Goal: Task Accomplishment & Management: Use online tool/utility

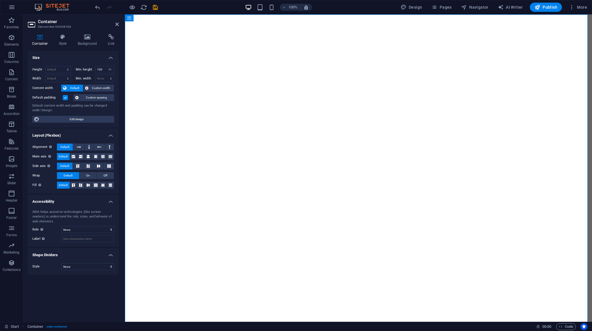
select select "vh"
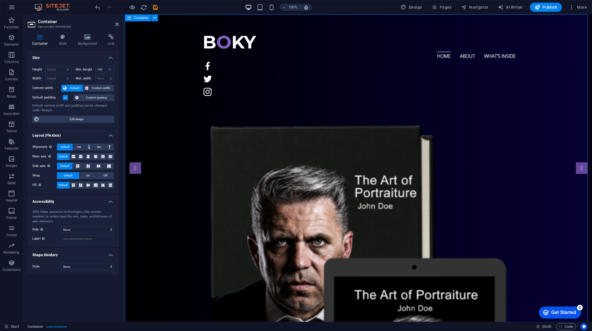
click at [478, 60] on figure at bounding box center [358, 66] width 314 height 13
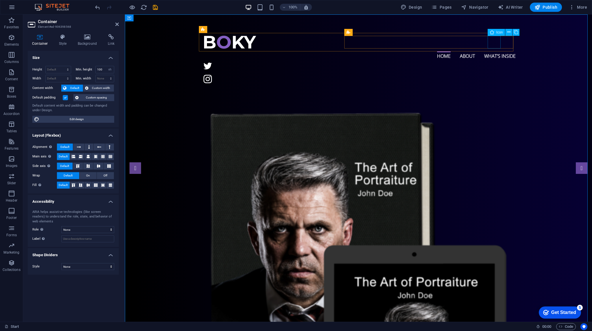
click at [495, 60] on figure at bounding box center [358, 66] width 314 height 13
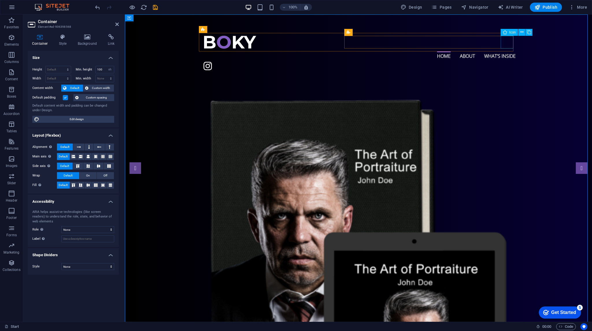
click at [508, 60] on figure at bounding box center [358, 66] width 314 height 13
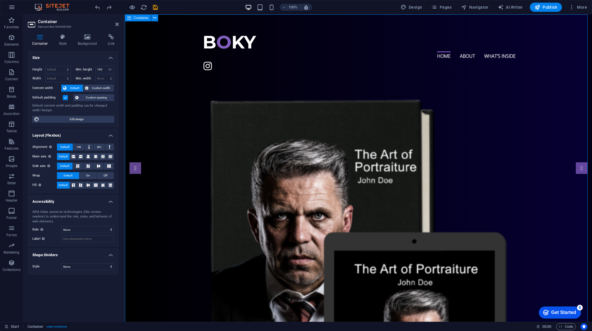
click at [504, 60] on figure at bounding box center [358, 66] width 314 height 13
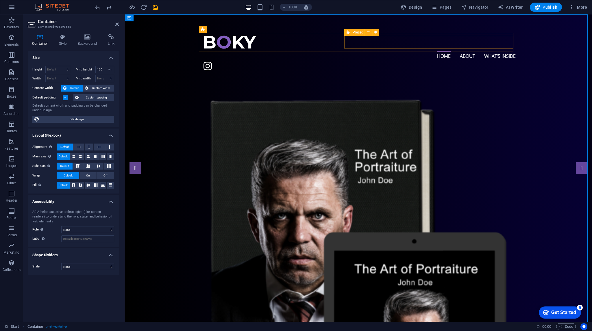
click at [401, 60] on div at bounding box center [358, 66] width 314 height 13
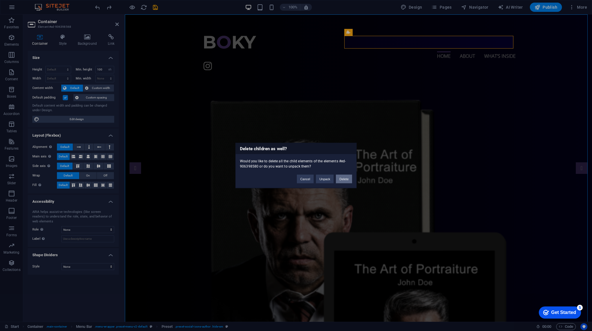
click at [342, 180] on button "Delete" at bounding box center [344, 179] width 16 height 9
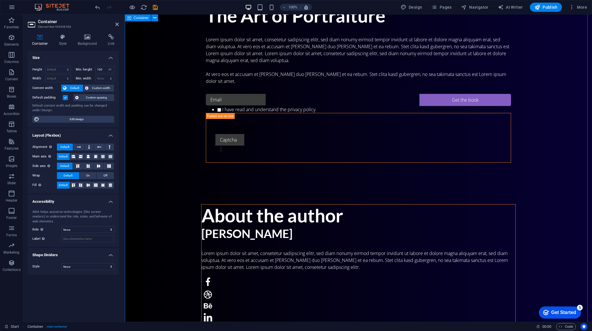
scroll to position [520, 0]
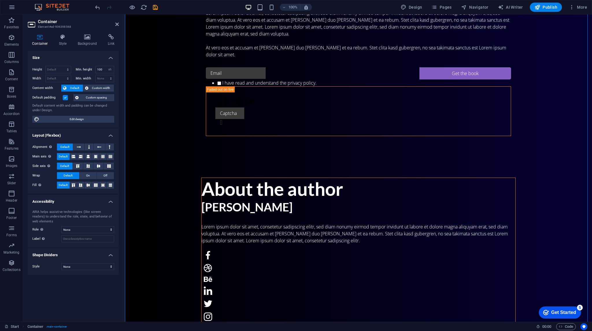
drag, startPoint x: 557, startPoint y: 315, endPoint x: 612, endPoint y: 433, distance: 130.1
click at [556, 315] on div "checkmark Get Started 5" at bounding box center [559, 312] width 42 height 12
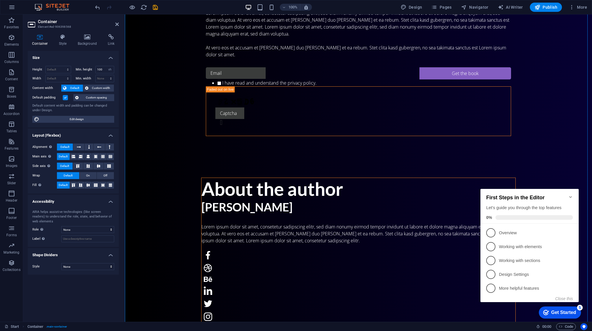
drag, startPoint x: 570, startPoint y: 193, endPoint x: 559, endPoint y: 181, distance: 15.5
click at [570, 195] on icon "Minimize checklist" at bounding box center [570, 197] width 5 height 5
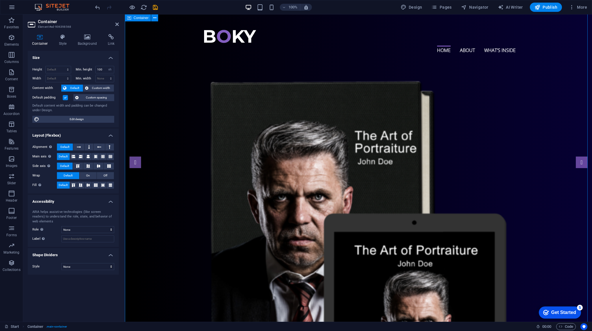
scroll to position [0, 0]
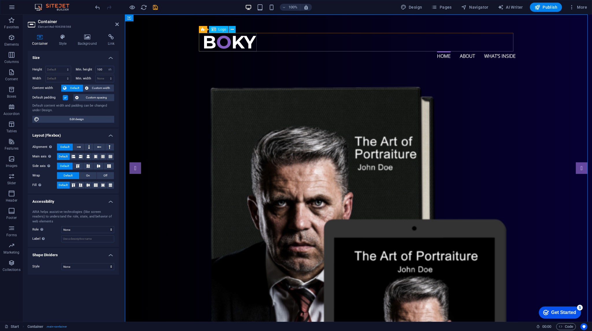
click at [222, 29] on span "Logo" at bounding box center [222, 29] width 8 height 3
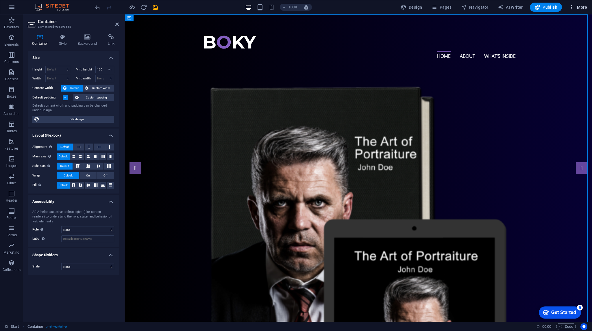
click at [573, 8] on icon "button" at bounding box center [571, 7] width 6 height 6
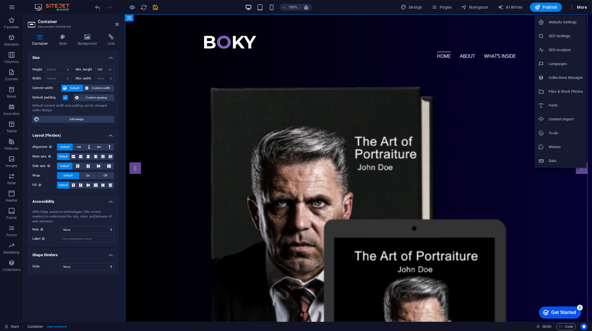
click at [526, 122] on div at bounding box center [296, 165] width 592 height 331
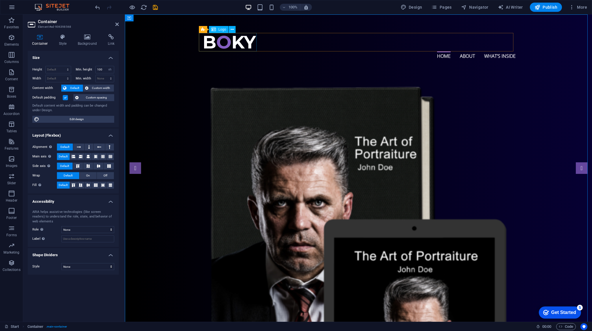
click at [251, 45] on div at bounding box center [353, 42] width 305 height 18
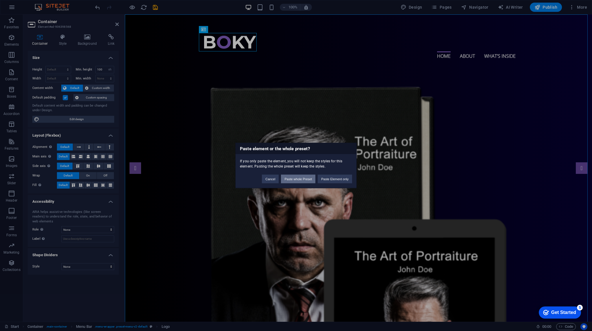
click at [306, 181] on button "Paste whole Preset" at bounding box center [298, 179] width 34 height 9
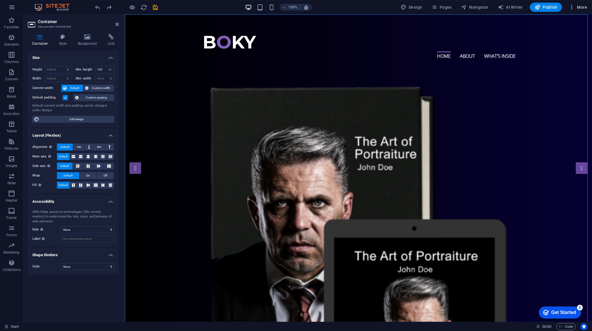
click at [575, 4] on span "More" at bounding box center [577, 7] width 18 height 6
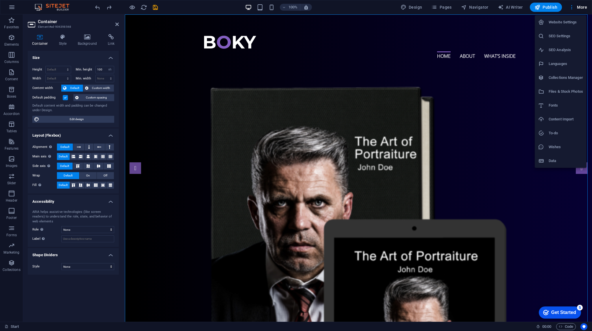
click at [524, 27] on div at bounding box center [296, 165] width 592 height 331
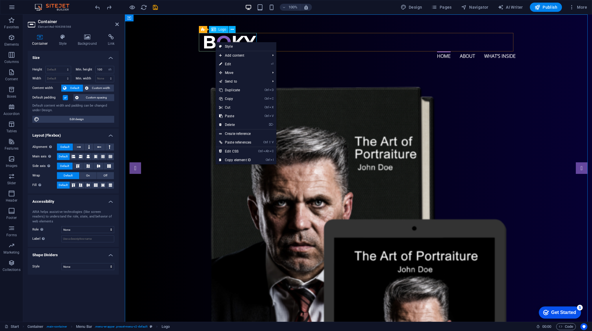
click at [214, 37] on div at bounding box center [353, 42] width 305 height 18
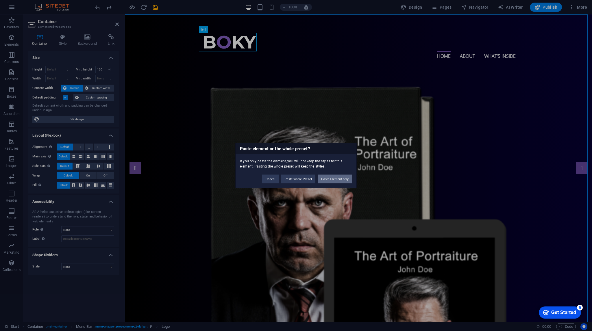
click at [343, 182] on button "Paste Element only" at bounding box center [334, 179] width 34 height 9
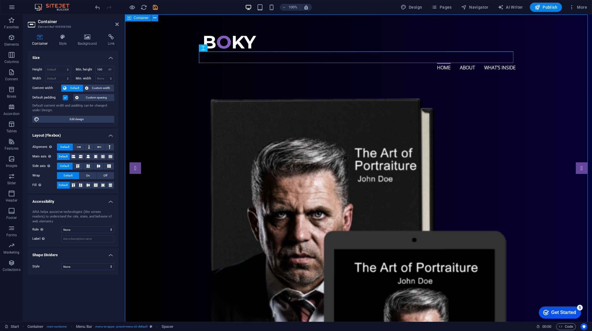
click at [236, 41] on div at bounding box center [353, 42] width 305 height 18
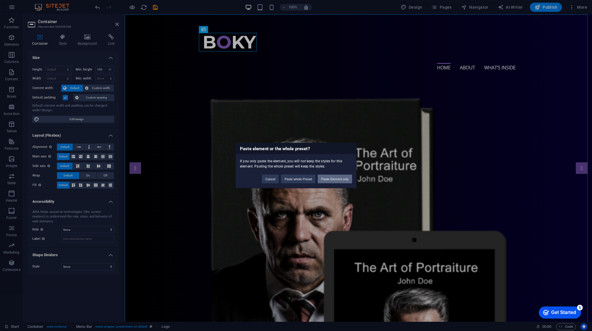
click at [333, 180] on button "Paste Element only" at bounding box center [334, 179] width 34 height 9
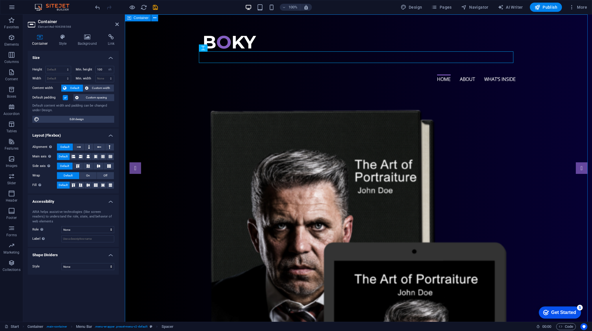
click at [96, 6] on icon "undo" at bounding box center [97, 7] width 7 height 7
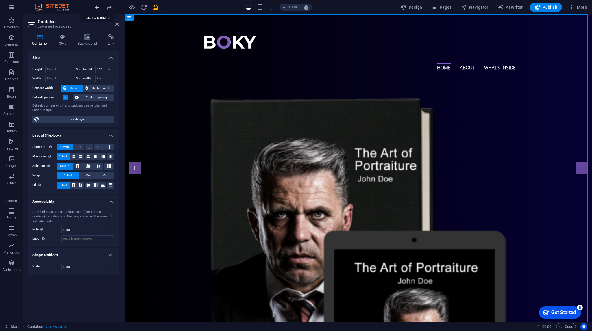
click at [96, 6] on icon "undo" at bounding box center [97, 7] width 7 height 7
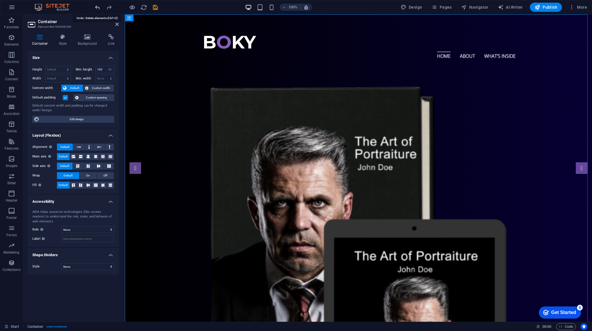
click at [96, 6] on icon "undo" at bounding box center [97, 7] width 7 height 7
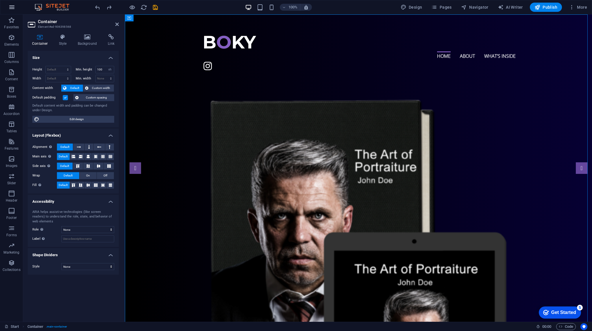
click at [16, 5] on button "button" at bounding box center [12, 7] width 14 height 14
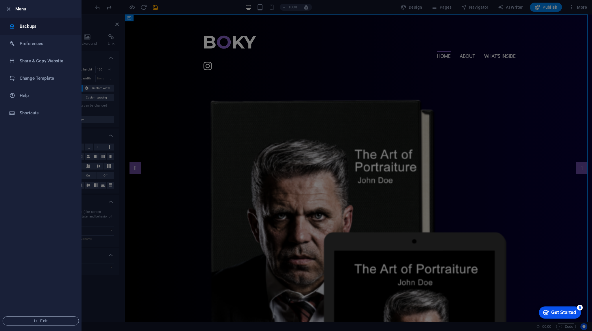
click at [38, 28] on h6 "Backups" at bounding box center [46, 26] width 53 height 7
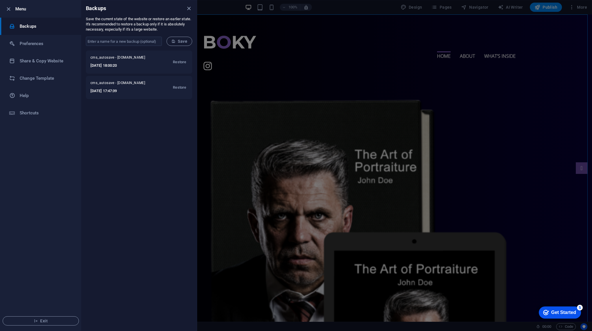
click at [535, 80] on div at bounding box center [296, 165] width 592 height 331
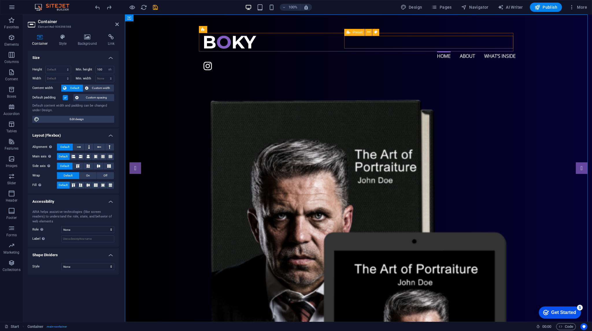
click at [398, 60] on div at bounding box center [358, 66] width 314 height 13
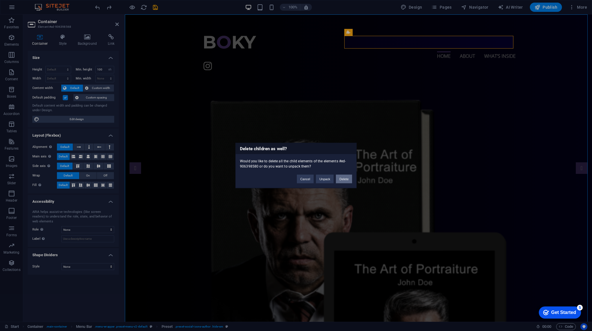
click at [346, 180] on button "Delete" at bounding box center [344, 179] width 16 height 9
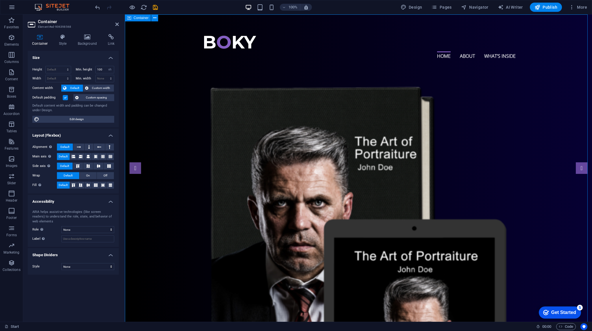
click at [14, 8] on icon "button" at bounding box center [11, 7] width 7 height 7
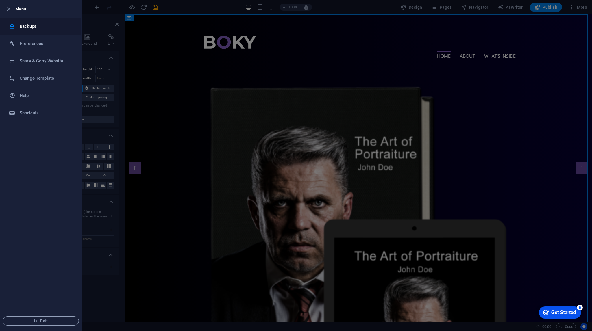
click at [43, 24] on h6 "Backups" at bounding box center [46, 26] width 53 height 7
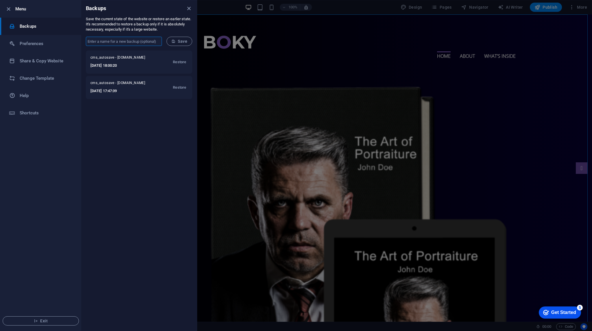
click at [127, 43] on input "text" at bounding box center [124, 41] width 76 height 9
type input "1.1"
click at [178, 40] on span "Save" at bounding box center [179, 41] width 16 height 5
click at [553, 91] on div at bounding box center [296, 165] width 592 height 331
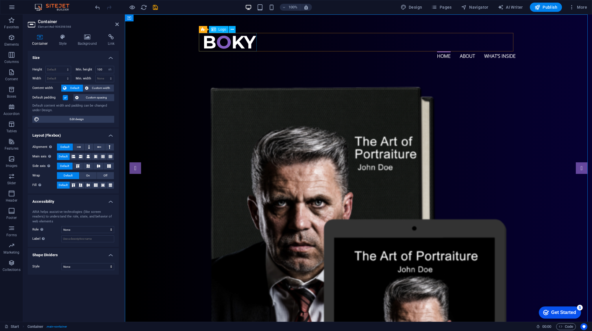
click at [222, 28] on span "Logo" at bounding box center [222, 29] width 8 height 3
click at [232, 29] on icon at bounding box center [232, 30] width 3 height 6
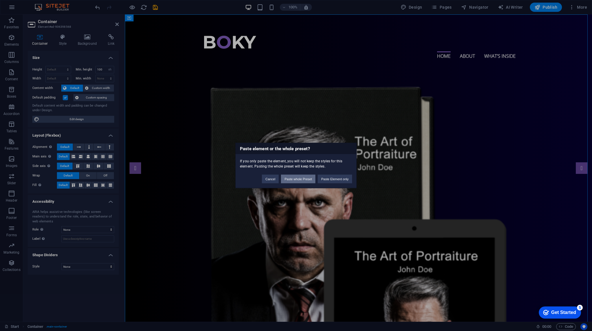
click at [289, 181] on button "Paste whole Preset" at bounding box center [298, 179] width 34 height 9
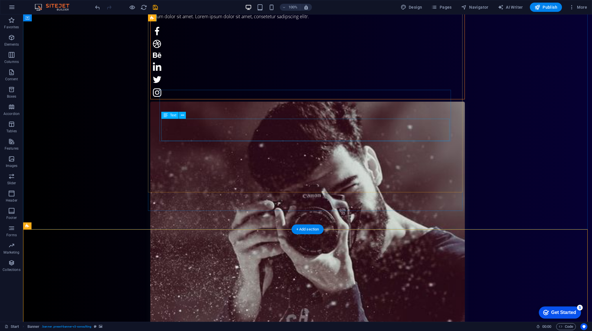
scroll to position [724, 0]
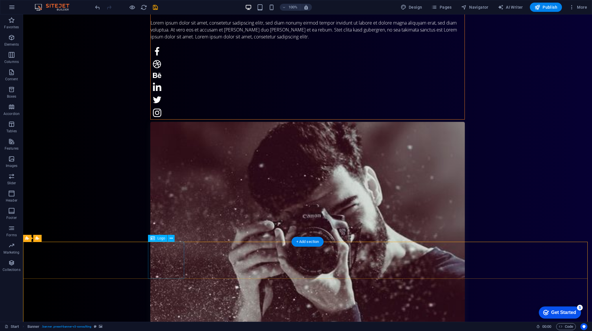
select select "px"
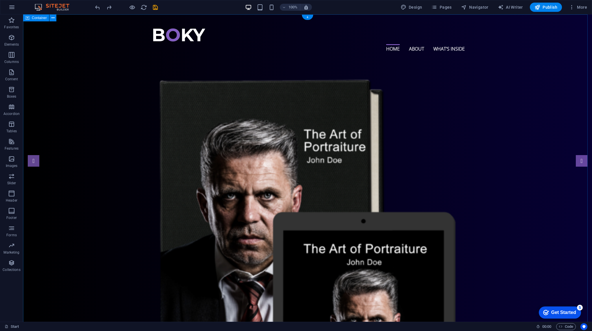
scroll to position [0, 0]
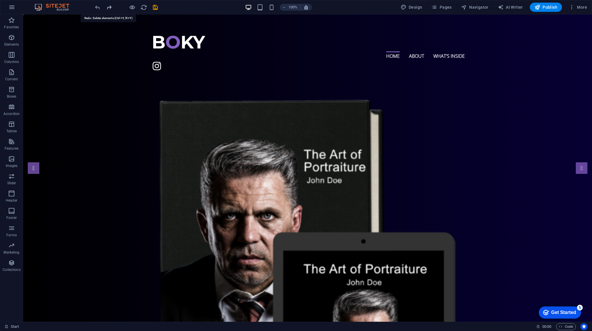
click at [110, 6] on icon "redo" at bounding box center [109, 7] width 7 height 7
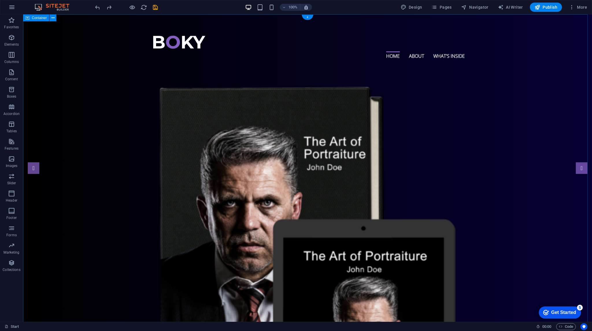
drag, startPoint x: 508, startPoint y: 89, endPoint x: 498, endPoint y: 101, distance: 16.0
click at [191, 45] on div at bounding box center [302, 42] width 305 height 18
click at [181, 29] on icon at bounding box center [181, 30] width 3 height 6
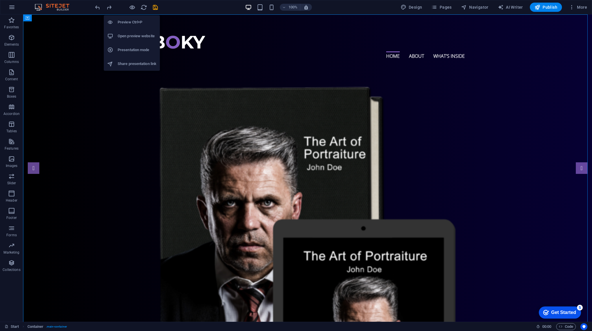
click at [135, 21] on h6 "Preview Ctrl+P" at bounding box center [137, 22] width 39 height 7
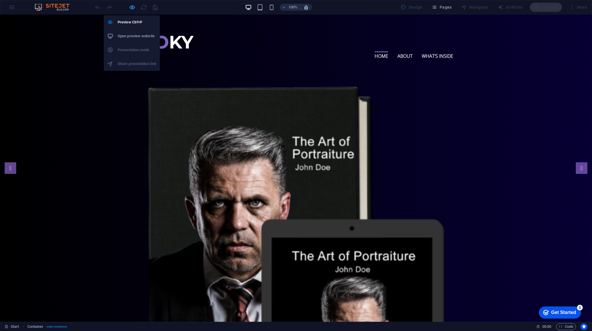
click at [132, 7] on icon "button" at bounding box center [132, 7] width 7 height 7
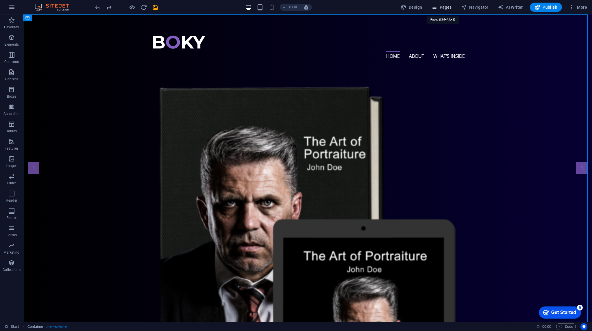
click at [447, 9] on span "Pages" at bounding box center [441, 7] width 20 height 6
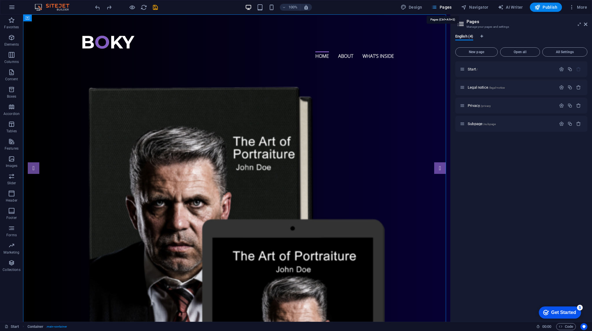
click at [440, 7] on span "Pages" at bounding box center [441, 7] width 20 height 6
click at [439, 7] on span "Pages" at bounding box center [441, 7] width 20 height 6
click at [588, 25] on aside "Pages Manage your pages and settings English (4) New page Open all All Settings…" at bounding box center [521, 167] width 142 height 307
click at [585, 25] on icon at bounding box center [585, 24] width 3 height 5
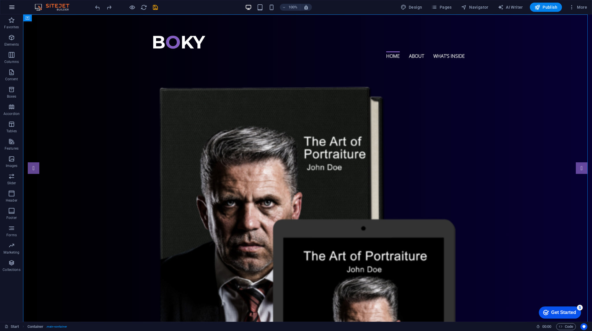
click at [13, 8] on icon "button" at bounding box center [11, 7] width 7 height 7
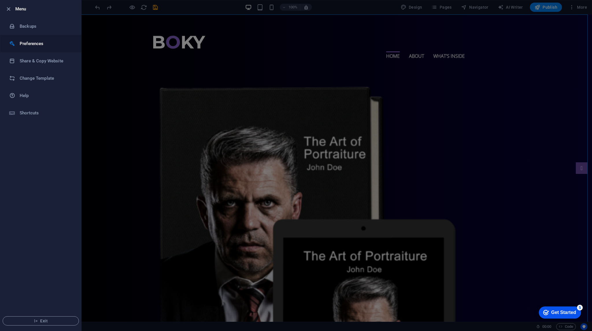
click at [45, 48] on li "Preferences" at bounding box center [40, 43] width 81 height 17
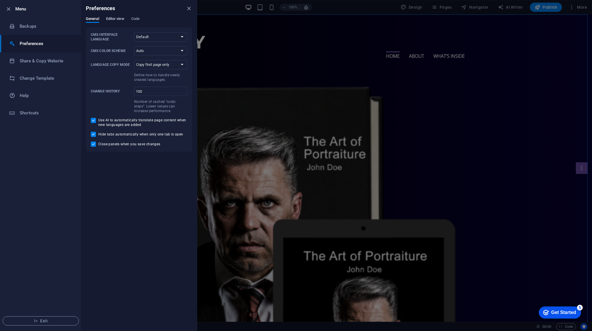
click at [116, 17] on span "Editor view" at bounding box center [115, 19] width 18 height 8
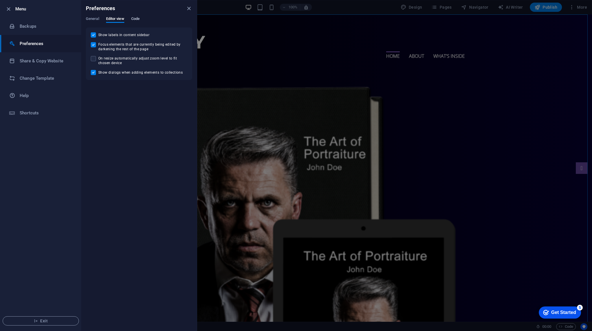
click at [136, 18] on span "Code" at bounding box center [135, 19] width 8 height 8
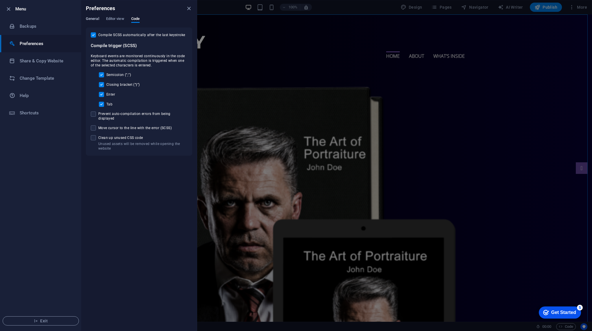
click at [93, 21] on span "General" at bounding box center [92, 19] width 13 height 8
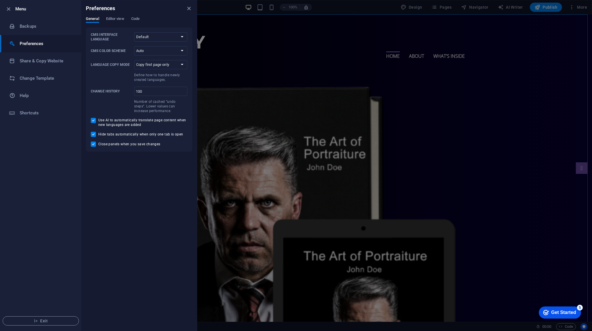
click at [21, 131] on ul "Menu Backups Preferences Share & Copy Website Change Template Help Shortcuts Ex…" at bounding box center [40, 165] width 81 height 330
click at [189, 9] on icon "close" at bounding box center [188, 8] width 7 height 7
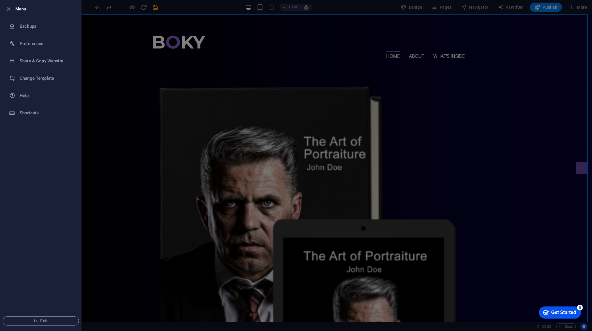
click at [98, 105] on div at bounding box center [296, 165] width 592 height 331
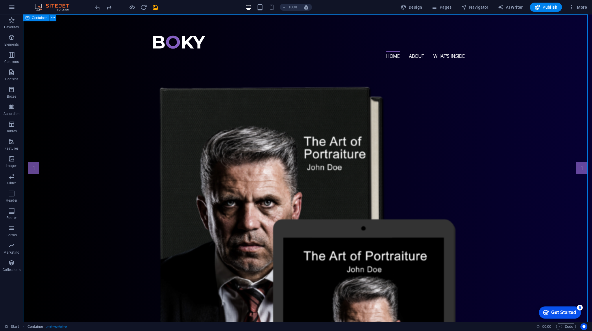
click at [35, 20] on div "Container" at bounding box center [36, 17] width 26 height 7
drag, startPoint x: 61, startPoint y: 31, endPoint x: 91, endPoint y: 119, distance: 92.7
drag, startPoint x: 57, startPoint y: 33, endPoint x: 318, endPoint y: 38, distance: 261.2
click at [51, 19] on icon at bounding box center [52, 18] width 3 height 6
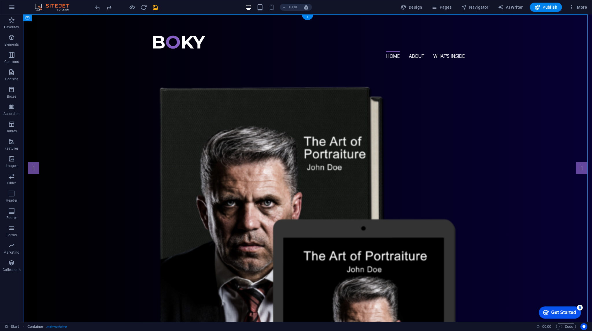
click at [307, 17] on div "+" at bounding box center [307, 17] width 11 height 5
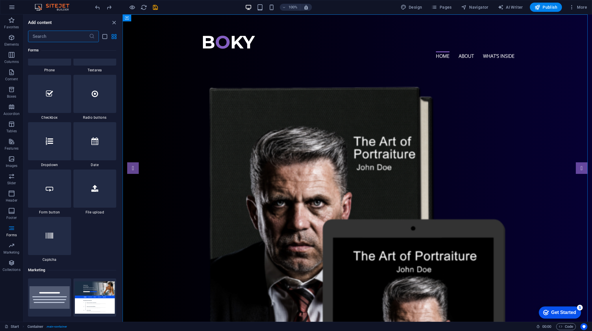
scroll to position [4387, 0]
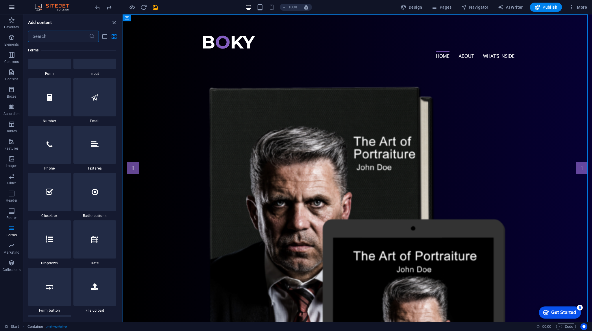
click at [12, 7] on icon "button" at bounding box center [11, 7] width 7 height 7
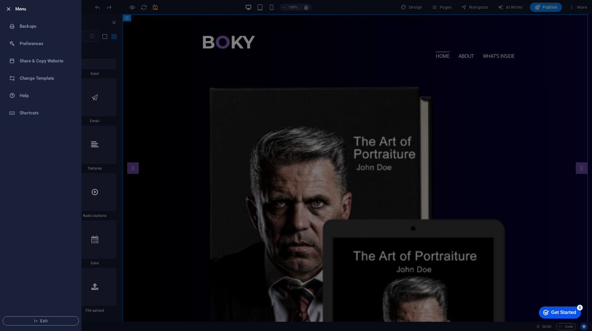
click at [8, 7] on icon "button" at bounding box center [8, 9] width 7 height 7
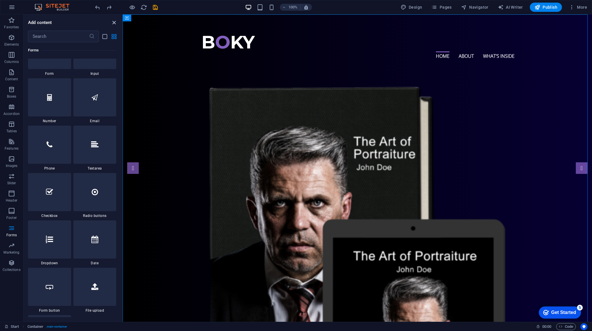
click at [113, 22] on icon "close panel" at bounding box center [114, 22] width 7 height 7
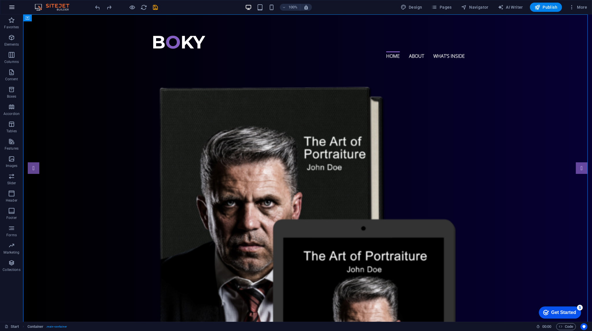
click at [9, 4] on icon "button" at bounding box center [11, 7] width 7 height 7
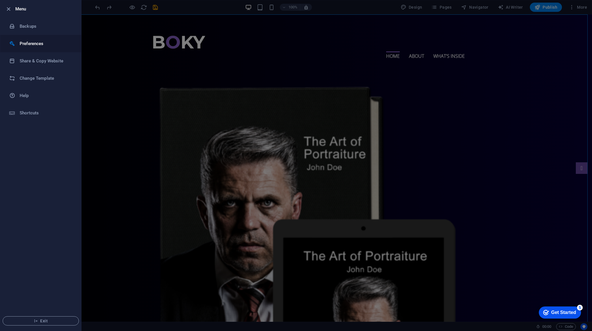
click at [50, 44] on h6 "Preferences" at bounding box center [46, 43] width 53 height 7
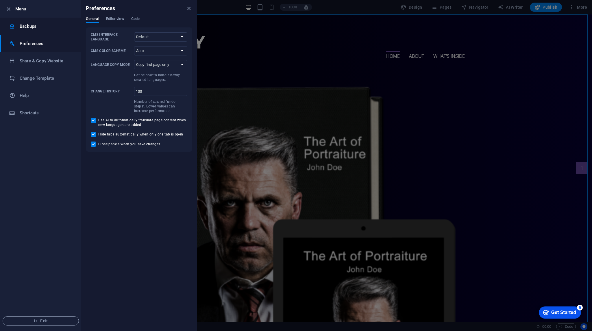
click at [39, 27] on h6 "Backups" at bounding box center [46, 26] width 53 height 7
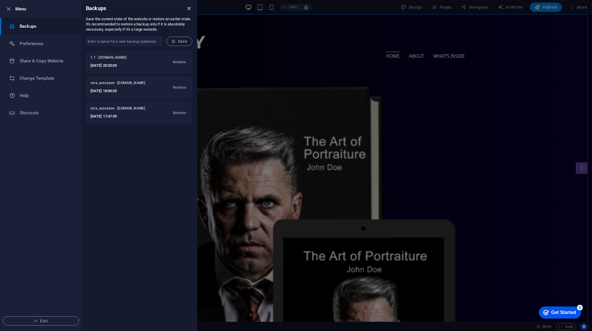
click at [188, 8] on icon "close" at bounding box center [188, 8] width 7 height 7
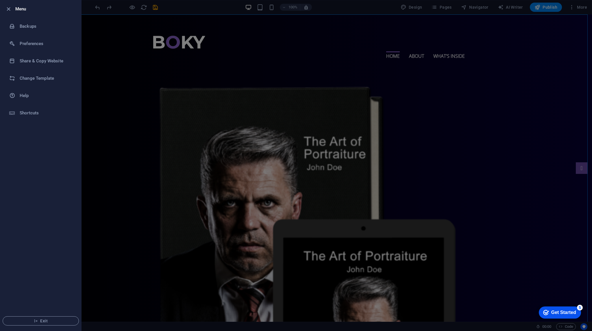
click at [94, 69] on div at bounding box center [296, 165] width 592 height 331
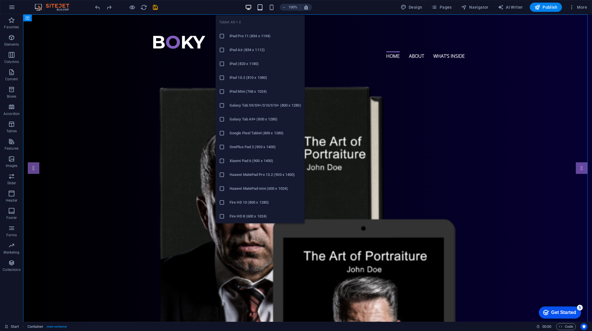
click at [258, 6] on icon "button" at bounding box center [260, 7] width 7 height 7
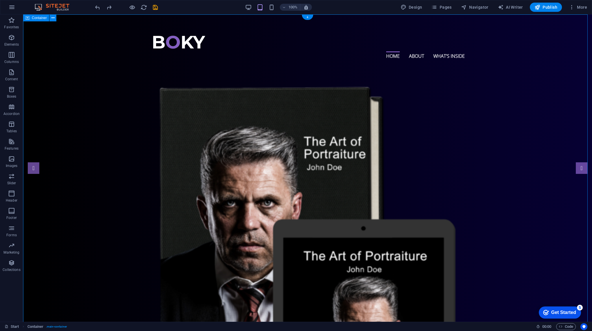
drag, startPoint x: 517, startPoint y: 52, endPoint x: 357, endPoint y: 15, distance: 164.6
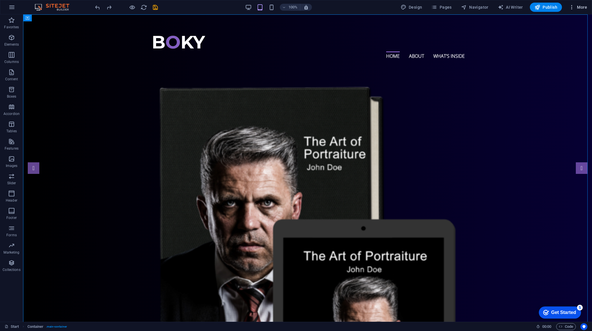
click at [581, 5] on span "More" at bounding box center [577, 7] width 18 height 6
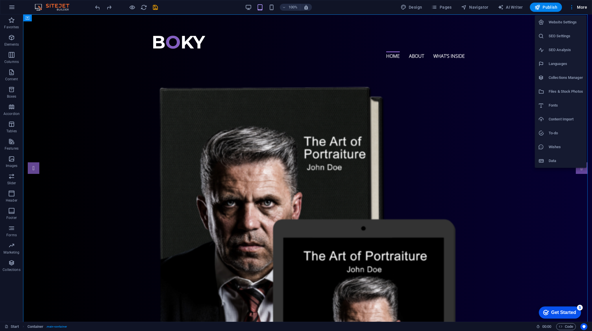
click at [565, 122] on h6 "Content Import" at bounding box center [565, 119] width 34 height 7
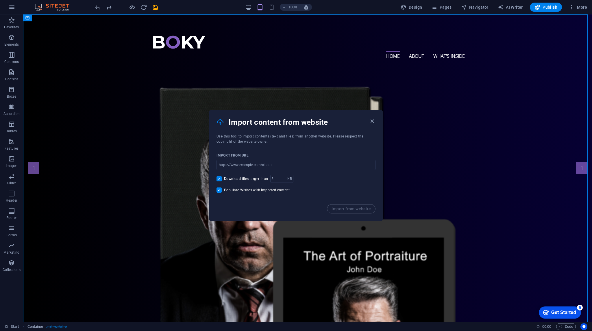
drag, startPoint x: 283, startPoint y: 137, endPoint x: 351, endPoint y: 134, distance: 67.9
click at [351, 134] on span "Use this tool to import contents (text and files) from another website. Please …" at bounding box center [289, 138] width 147 height 9
click at [371, 121] on icon "button" at bounding box center [372, 121] width 7 height 7
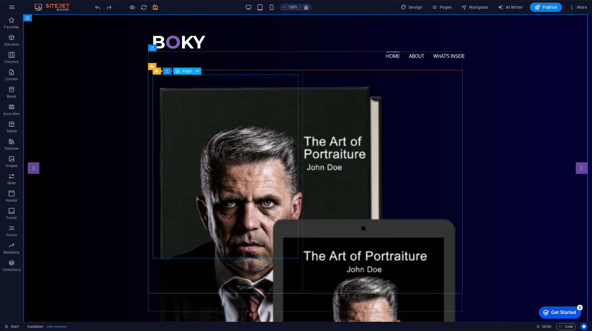
click at [183, 71] on span "Image" at bounding box center [187, 70] width 10 height 3
click at [183, 90] on figure at bounding box center [307, 275] width 305 height 385
click at [198, 72] on icon at bounding box center [197, 71] width 3 height 6
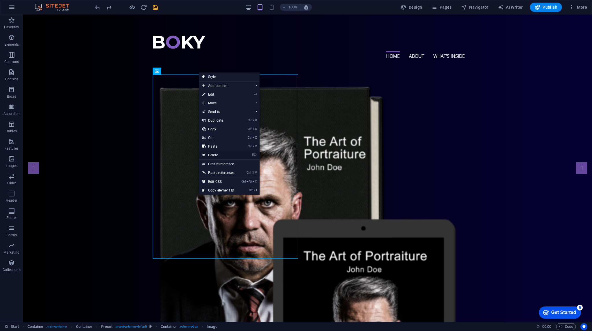
click at [226, 153] on link "⌦ Delete" at bounding box center [218, 155] width 39 height 9
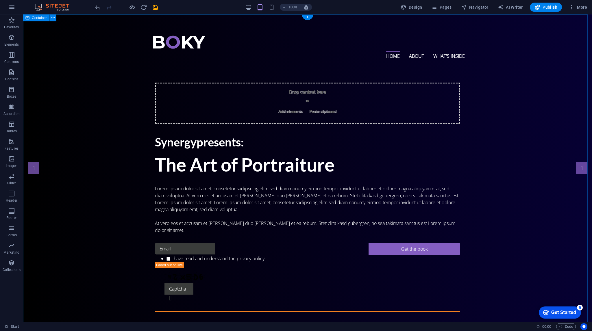
click at [97, 9] on icon "undo" at bounding box center [97, 7] width 7 height 7
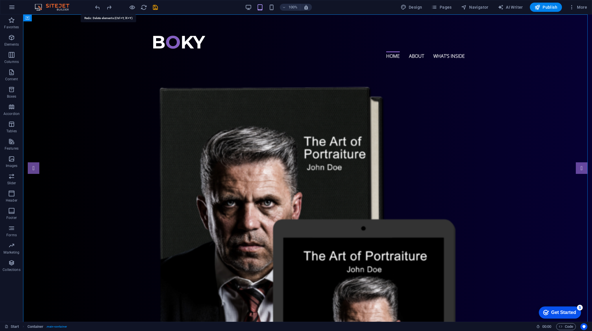
click at [109, 8] on icon "redo" at bounding box center [109, 7] width 7 height 7
